Goal: Task Accomplishment & Management: Manage account settings

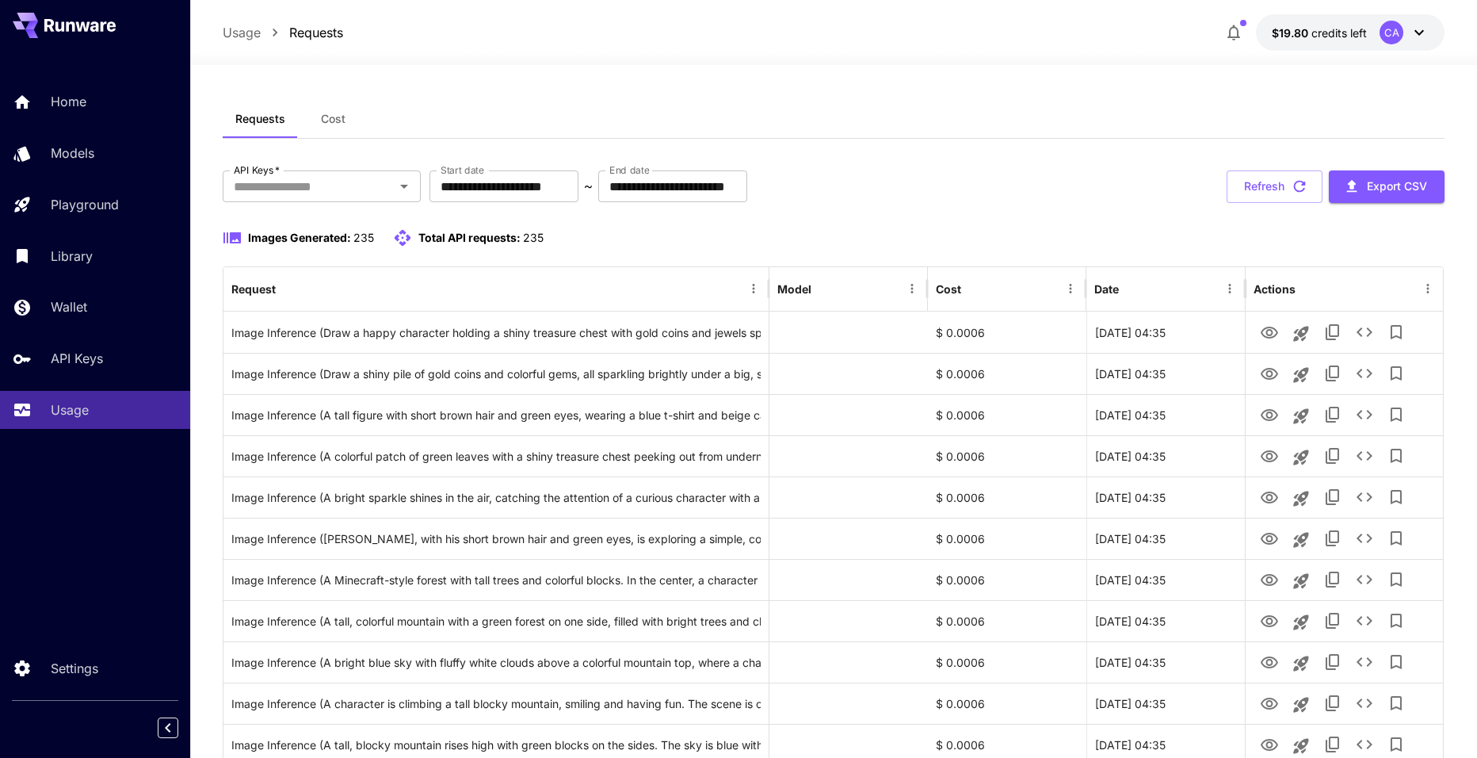
click at [843, 37] on div "Usage Requests $19.80 credits left CA" at bounding box center [834, 32] width 1223 height 36
